Goal: Find specific page/section: Find specific page/section

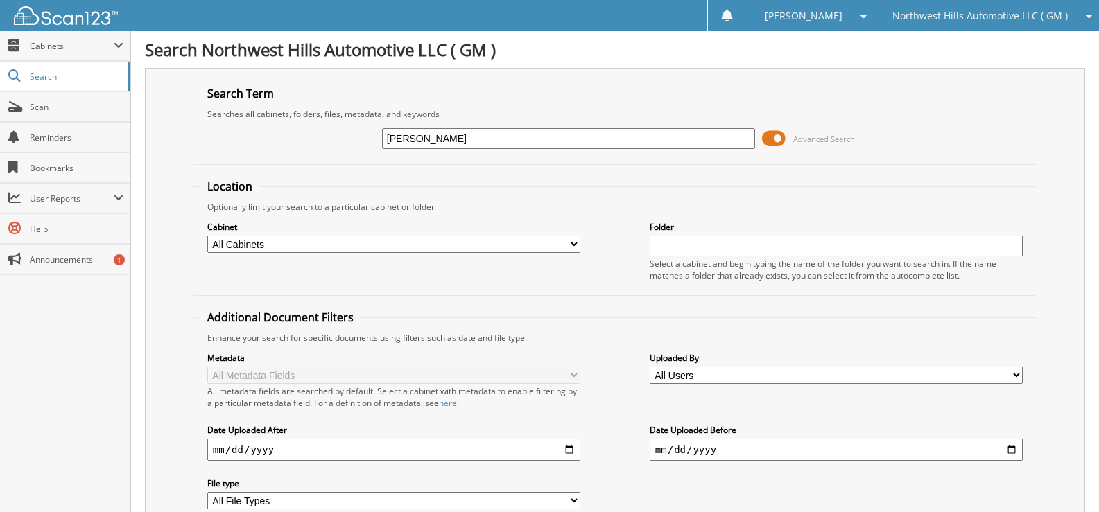
type input "mcgee"
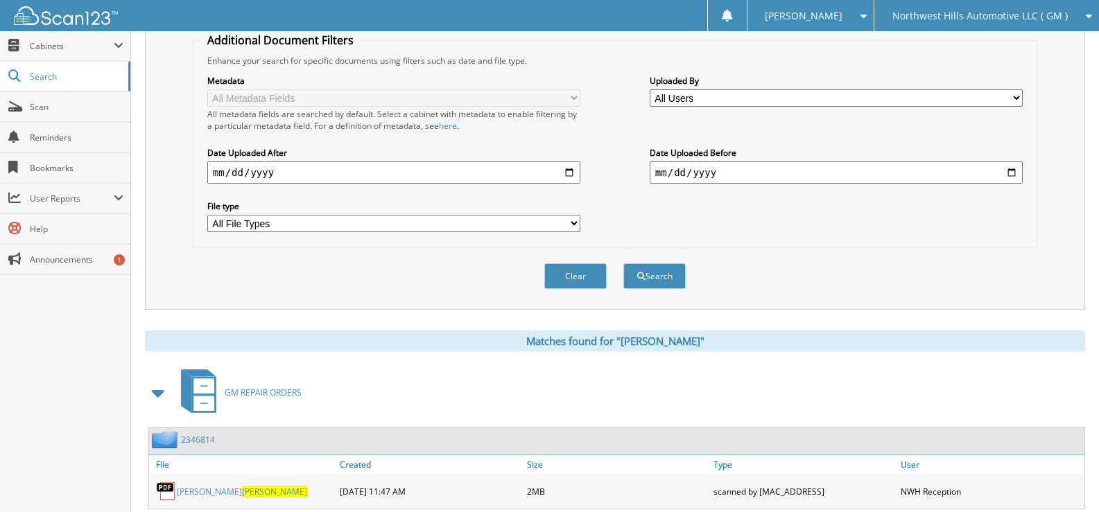
scroll to position [416, 0]
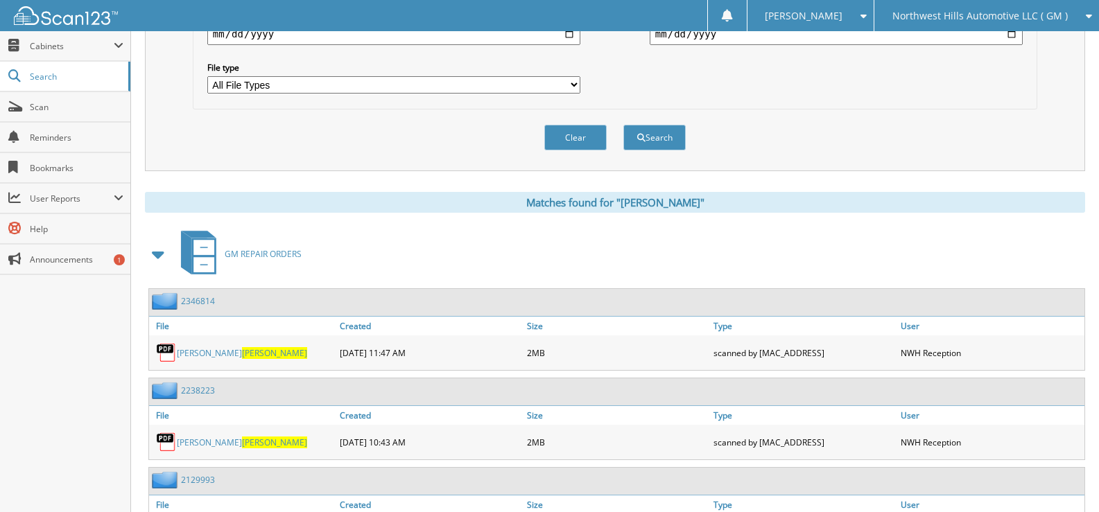
click at [164, 252] on span at bounding box center [158, 254] width 19 height 25
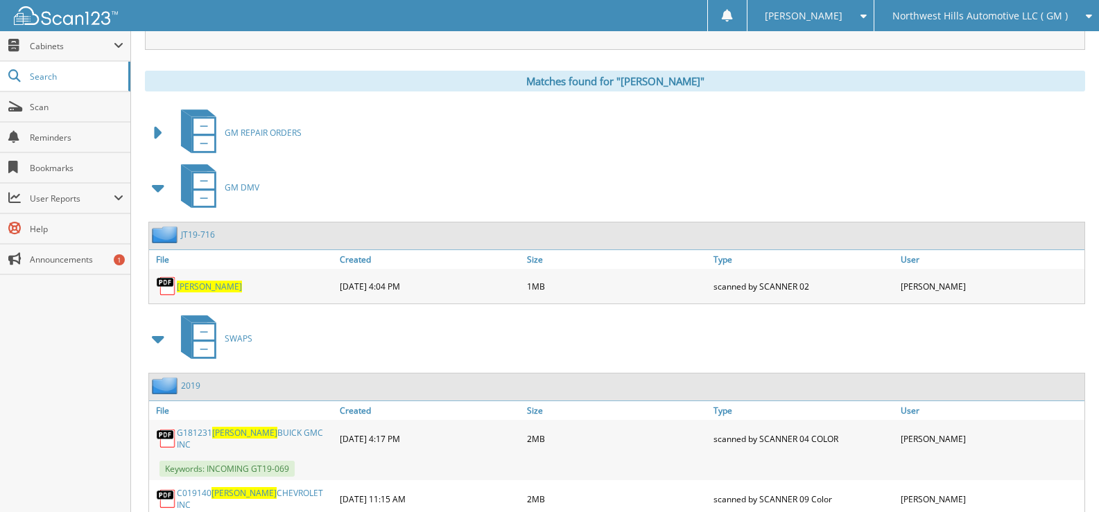
scroll to position [555, 0]
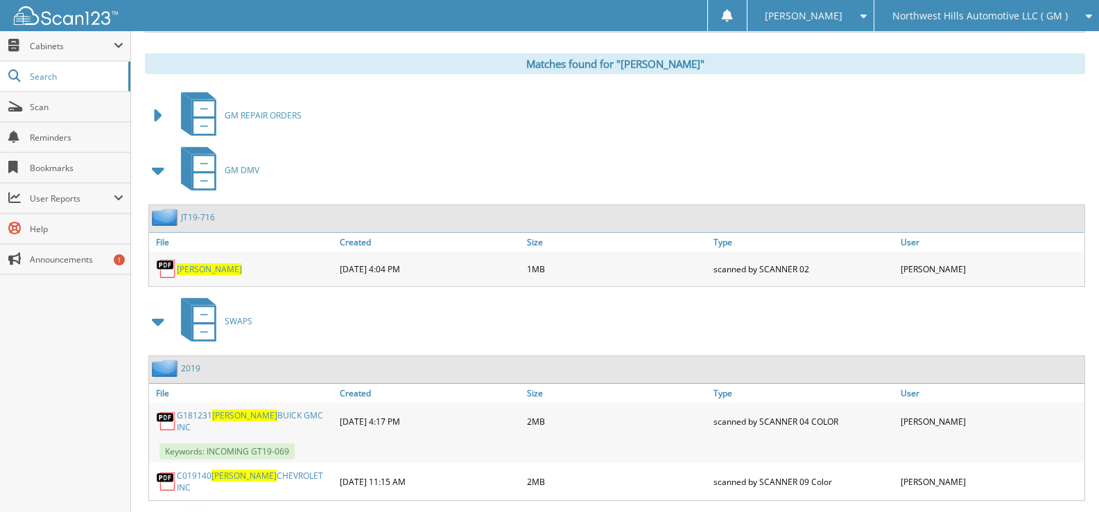
click at [155, 171] on span at bounding box center [158, 170] width 19 height 25
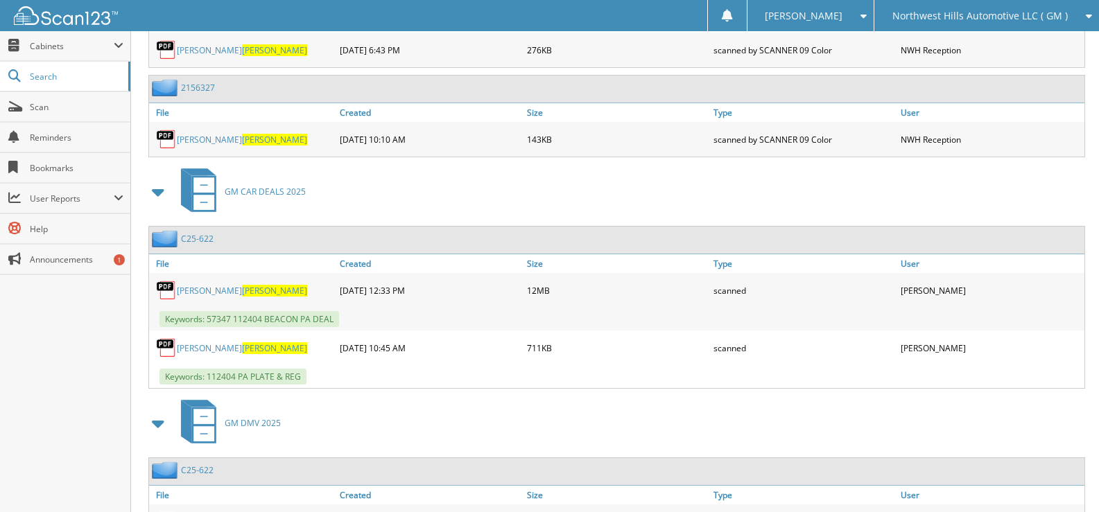
scroll to position [1109, 0]
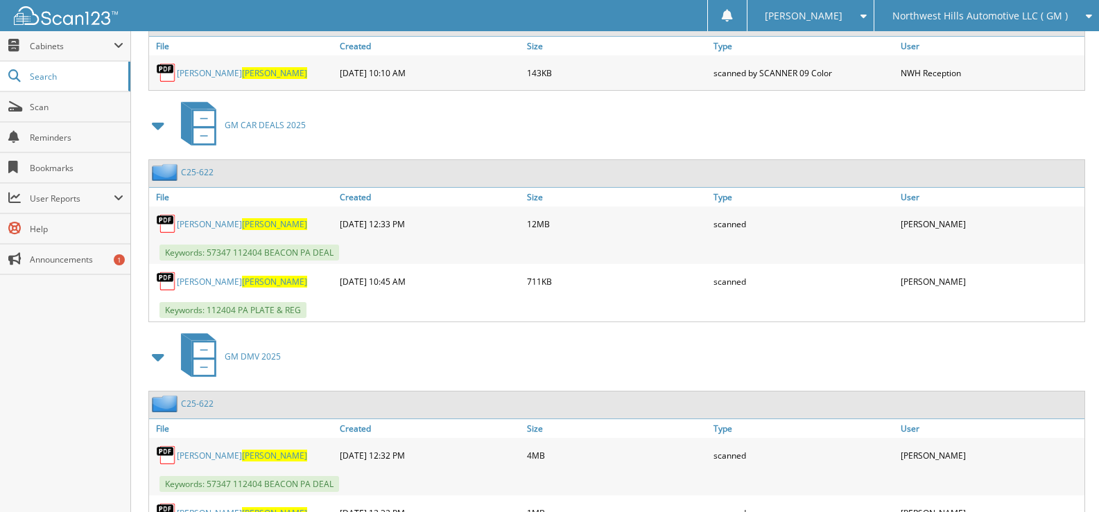
click at [198, 221] on link "JOHN THOMAS MCGEE" at bounding box center [242, 224] width 130 height 12
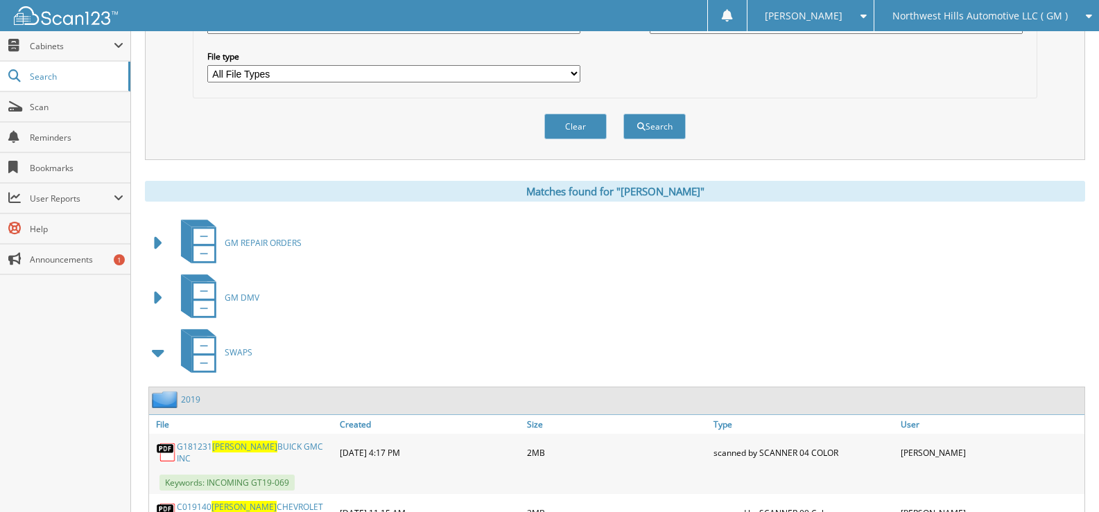
scroll to position [416, 0]
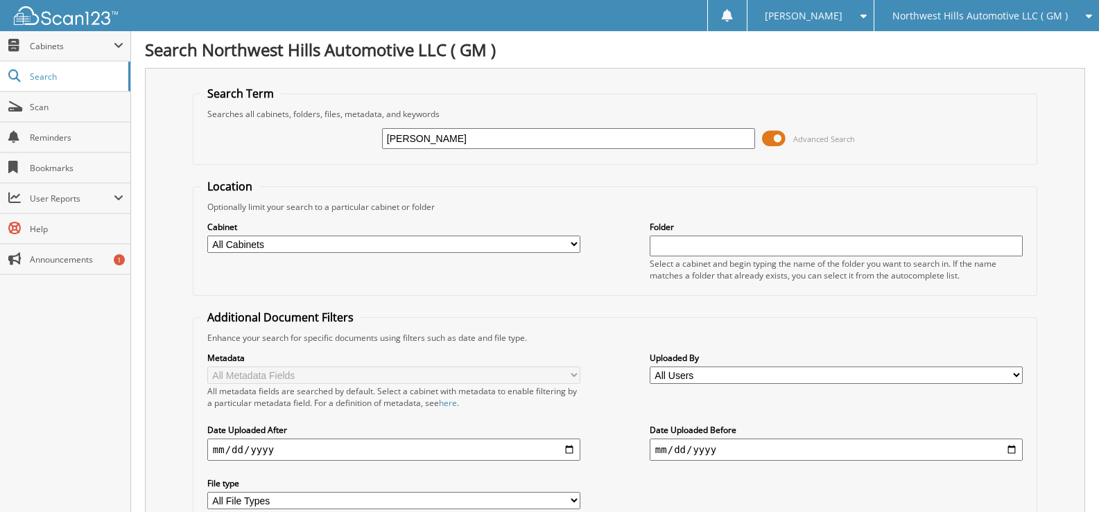
type input "leo"
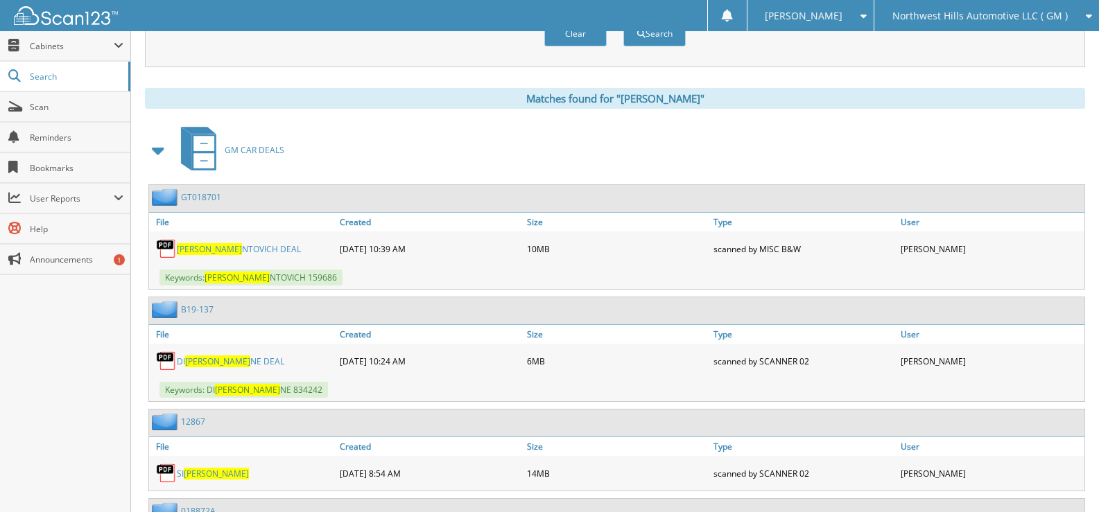
scroll to position [555, 0]
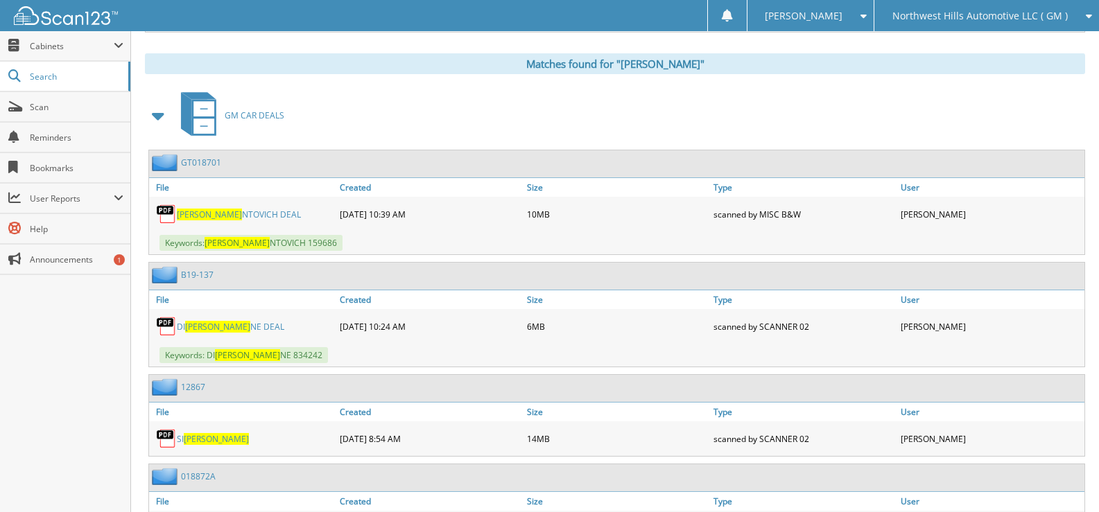
click at [163, 116] on span at bounding box center [158, 115] width 19 height 25
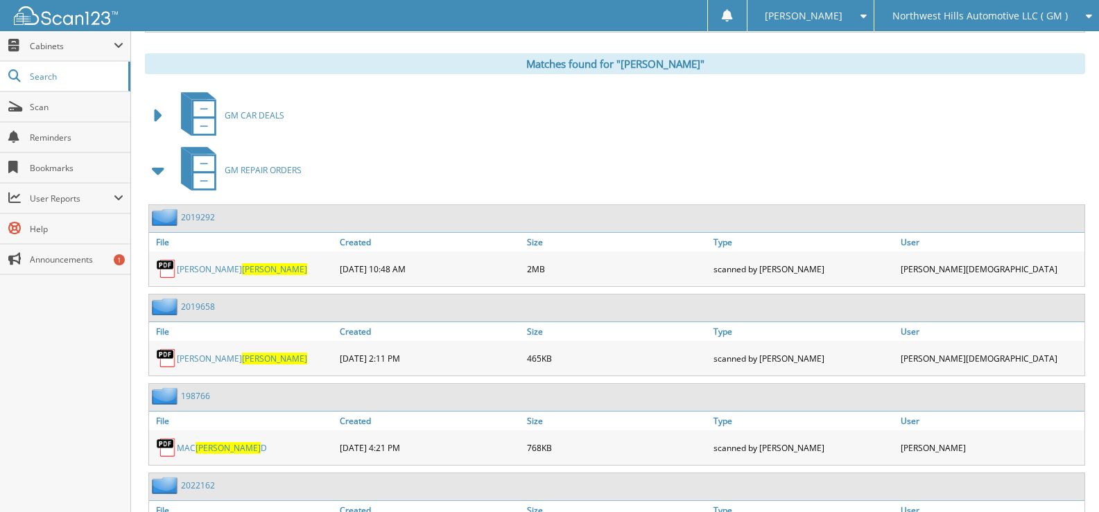
click at [163, 173] on span at bounding box center [158, 170] width 19 height 25
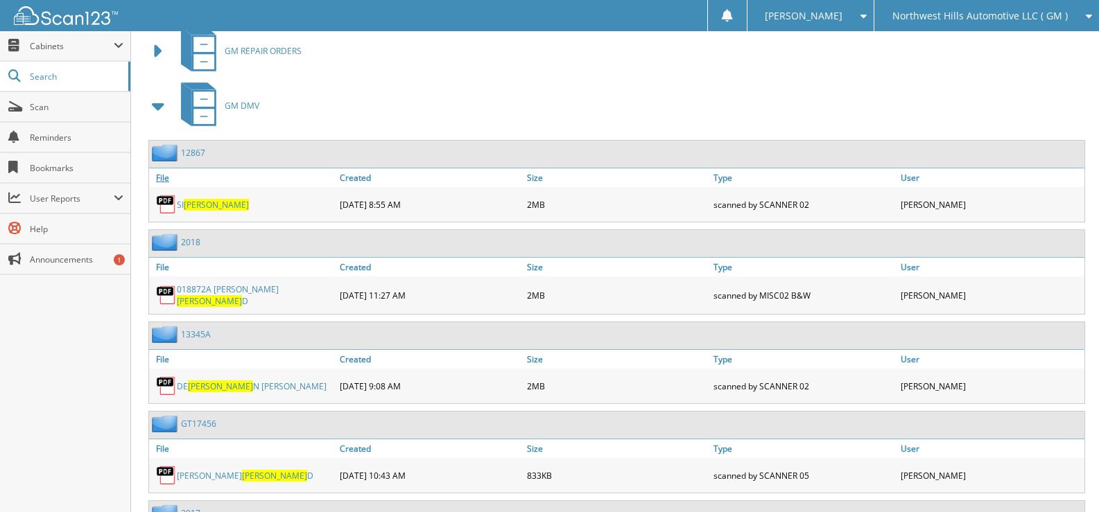
scroll to position [693, 0]
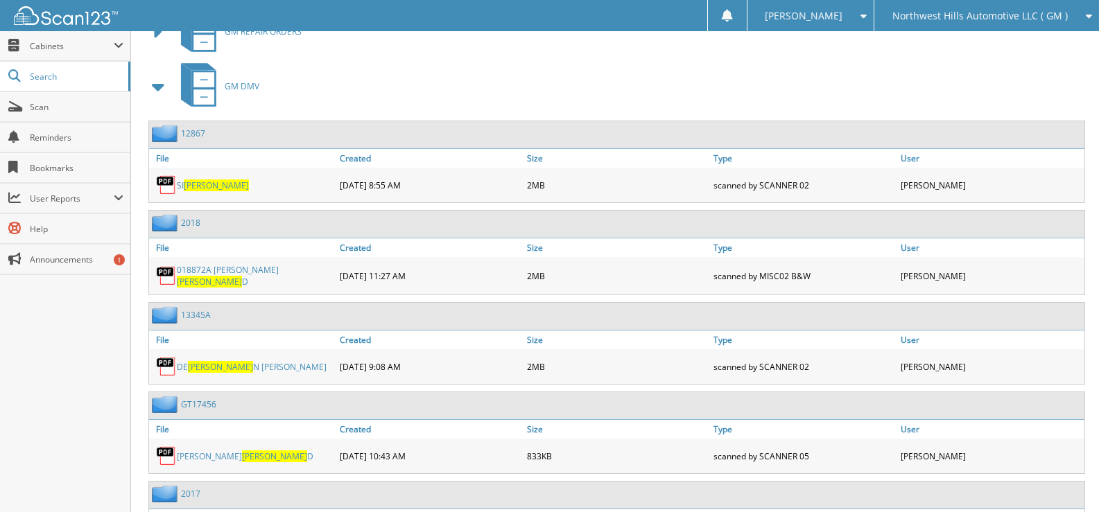
click at [152, 89] on span at bounding box center [158, 86] width 19 height 25
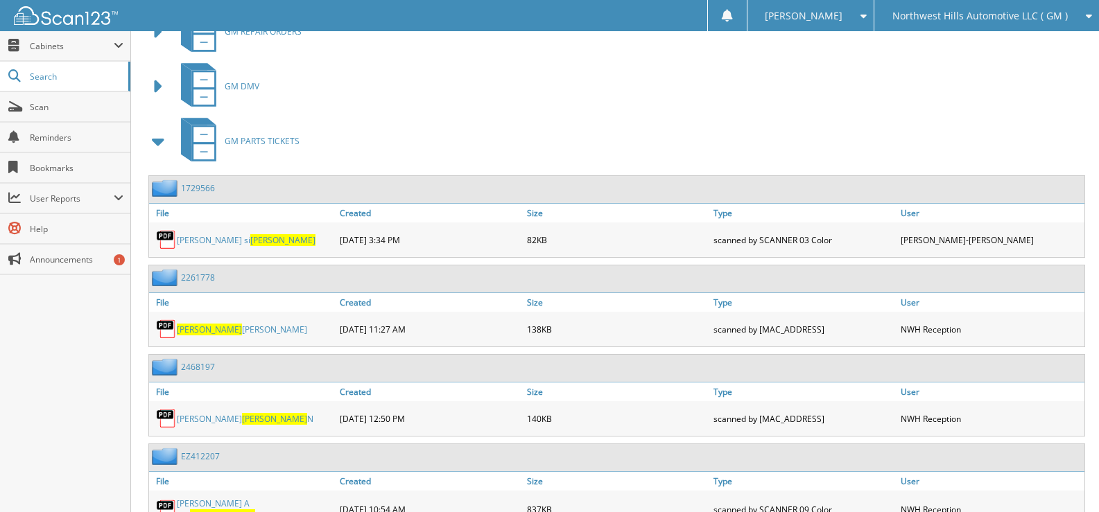
click at [164, 147] on span at bounding box center [158, 141] width 19 height 25
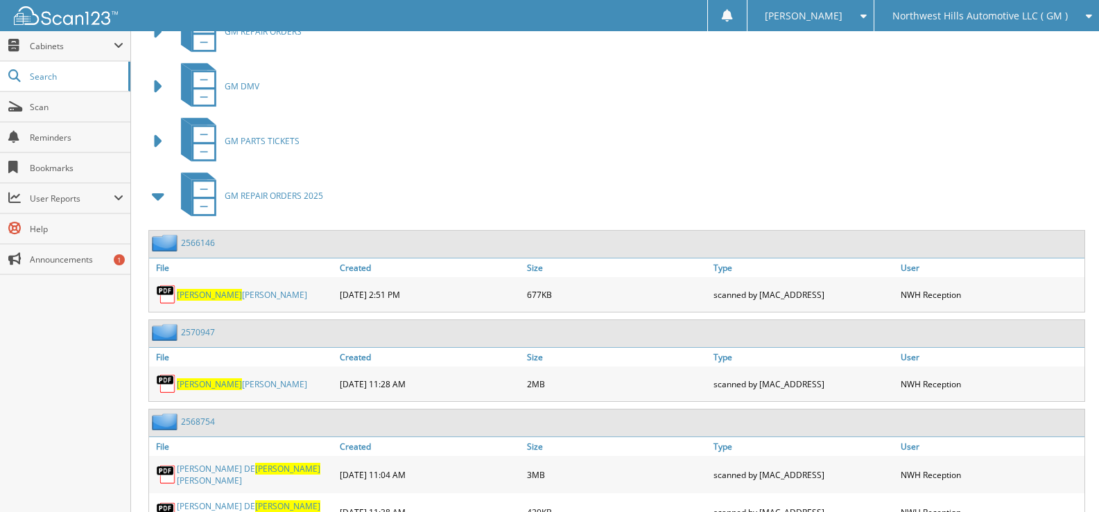
click at [159, 203] on span at bounding box center [158, 196] width 19 height 25
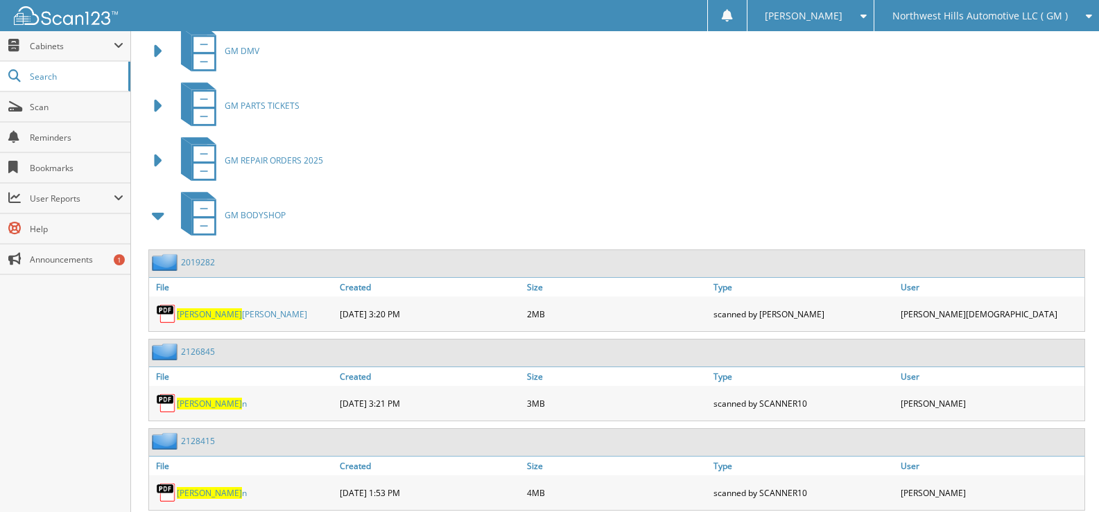
scroll to position [762, 0]
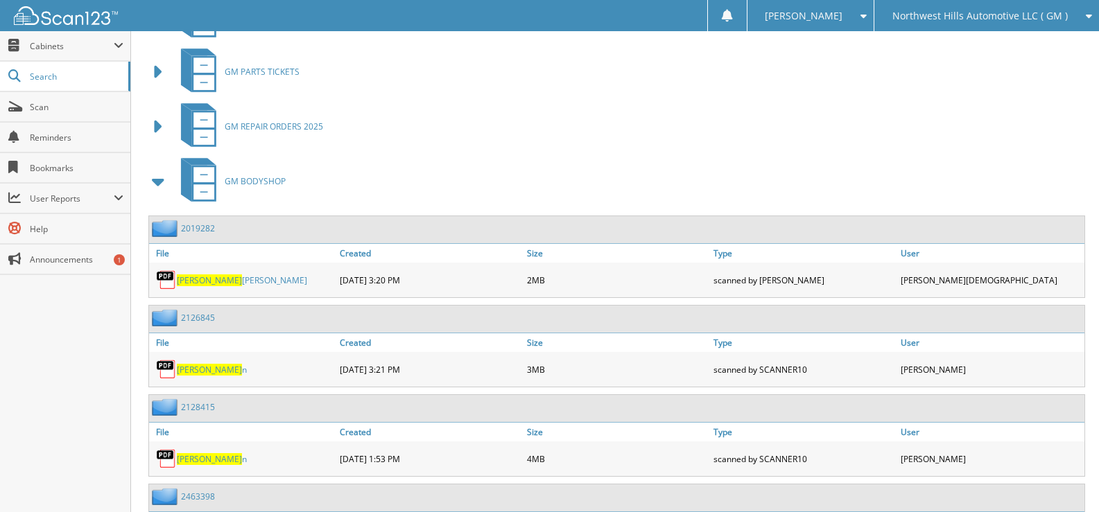
click at [156, 186] on span at bounding box center [158, 181] width 19 height 25
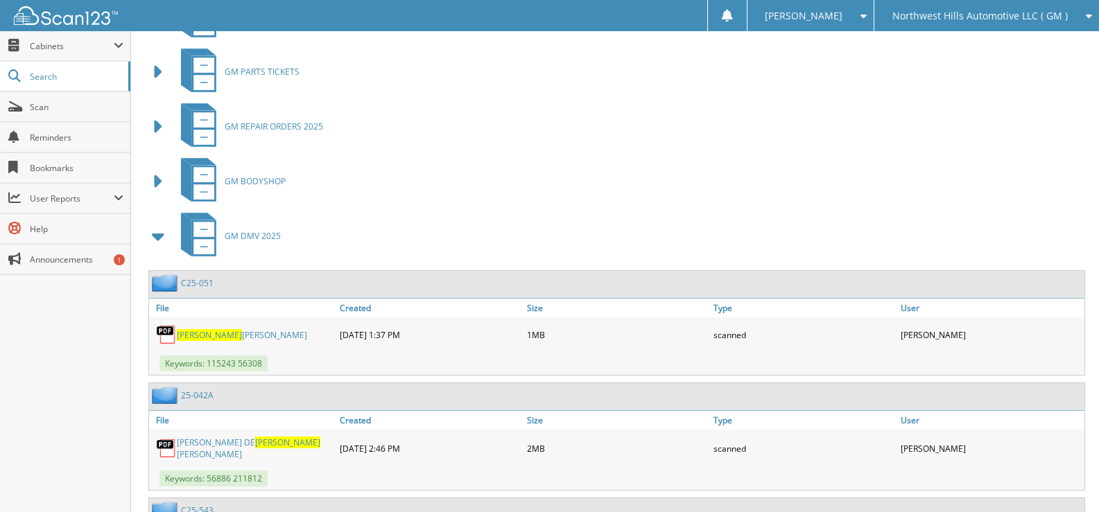
click at [156, 234] on span at bounding box center [158, 236] width 19 height 25
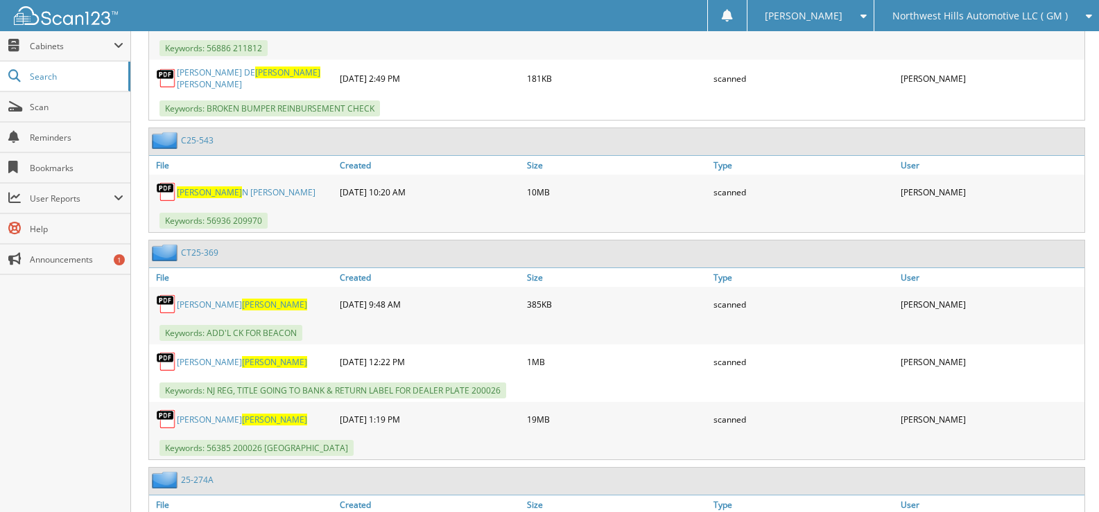
scroll to position [1317, 0]
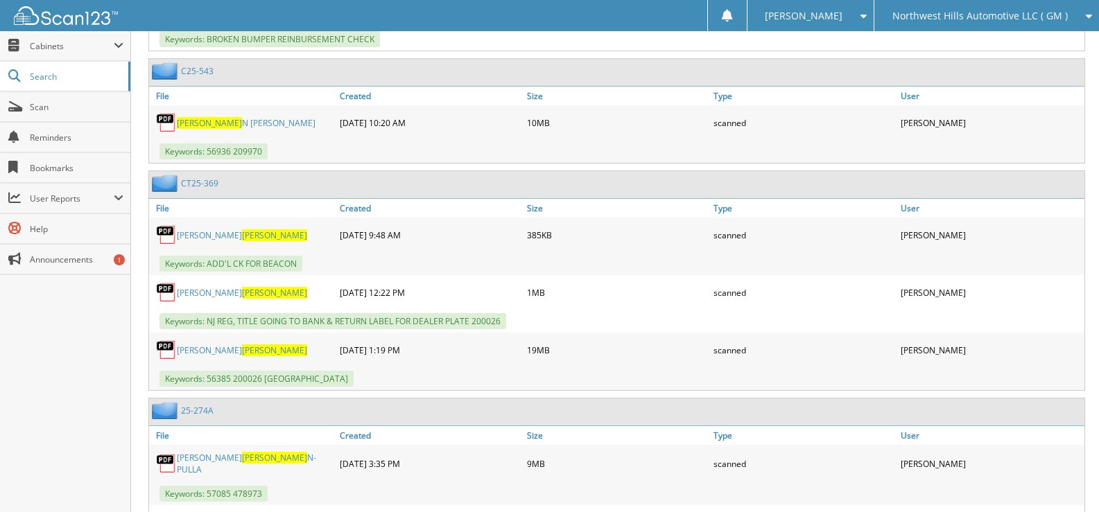
click at [191, 344] on link "[PERSON_NAME]" at bounding box center [242, 350] width 130 height 12
